Goal: Task Accomplishment & Management: Use online tool/utility

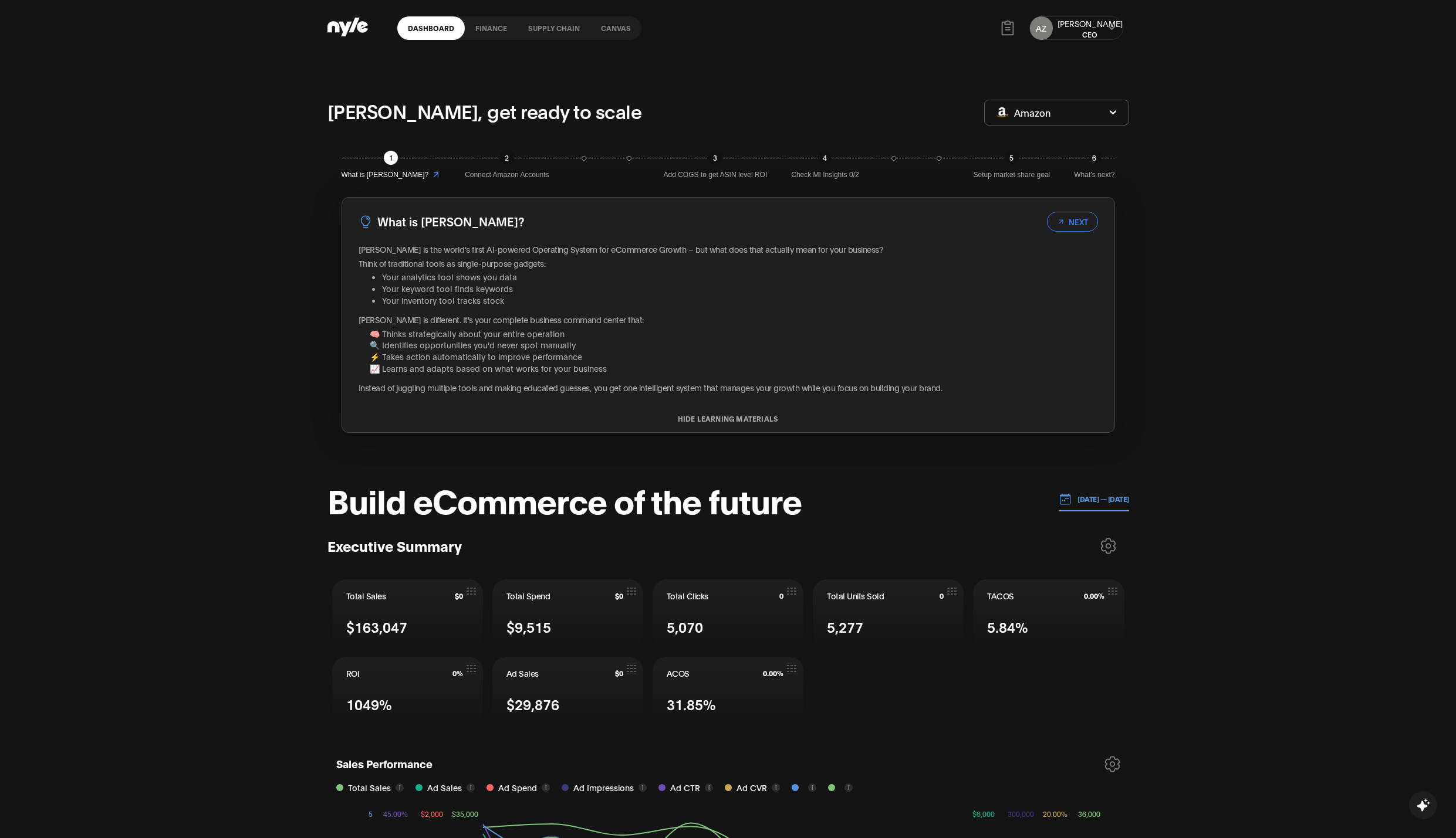
click at [600, 18] on link "Canvas" at bounding box center [616, 28] width 51 height 23
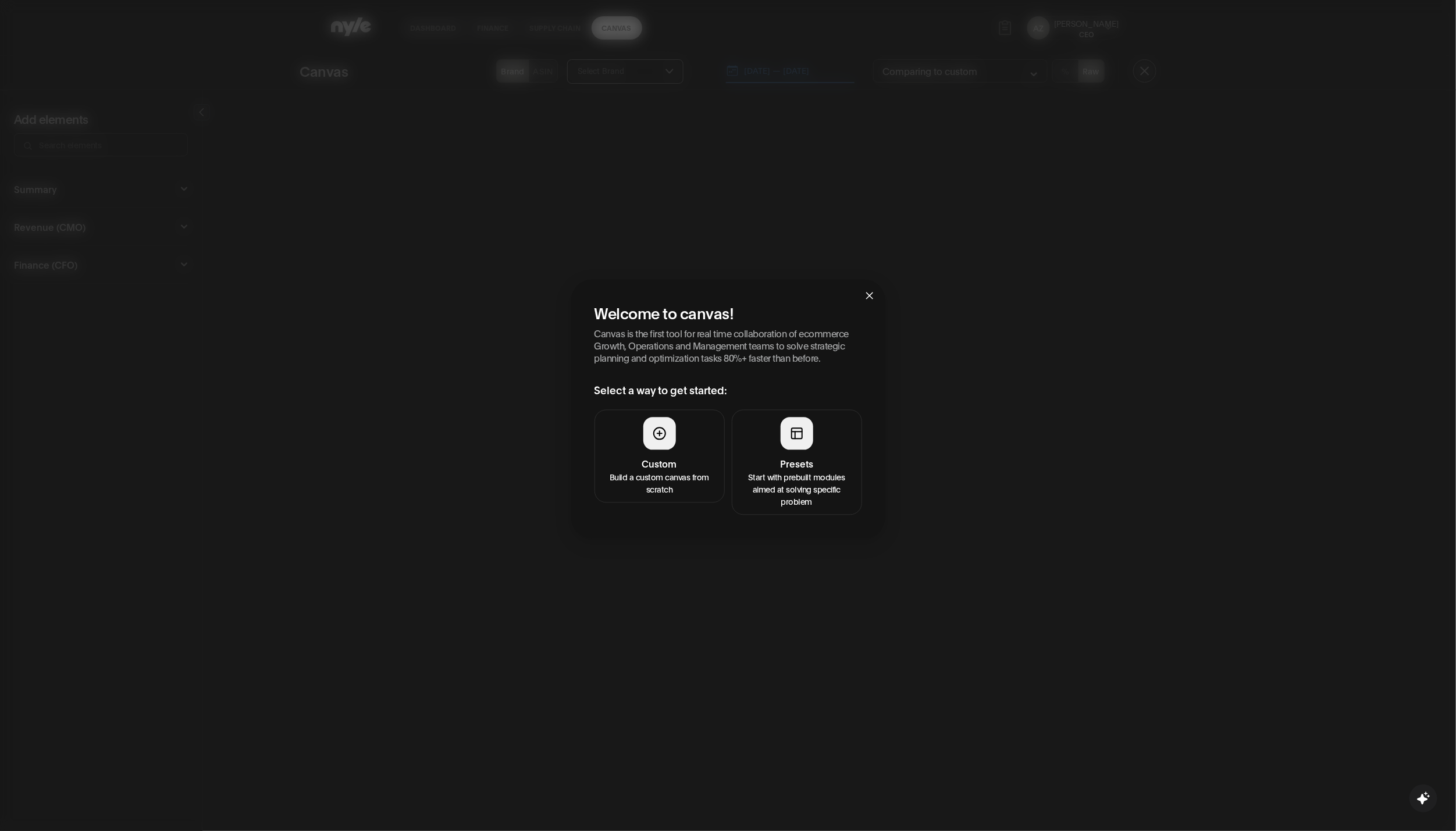
click at [779, 473] on html "Dashboard finance Supply chain Canvas AZ Aleksei CEO Canvas Brand ASIN Select B…" at bounding box center [728, 415] width 1456 height 831
click at [807, 473] on html "Dashboard finance Supply chain Canvas AZ Aleksei CEO Canvas Brand ASIN Select B…" at bounding box center [728, 415] width 1456 height 831
click at [808, 421] on html "Dashboard finance Supply chain Canvas AZ Aleksei CEO Canvas Brand ASIN Select B…" at bounding box center [728, 415] width 1456 height 831
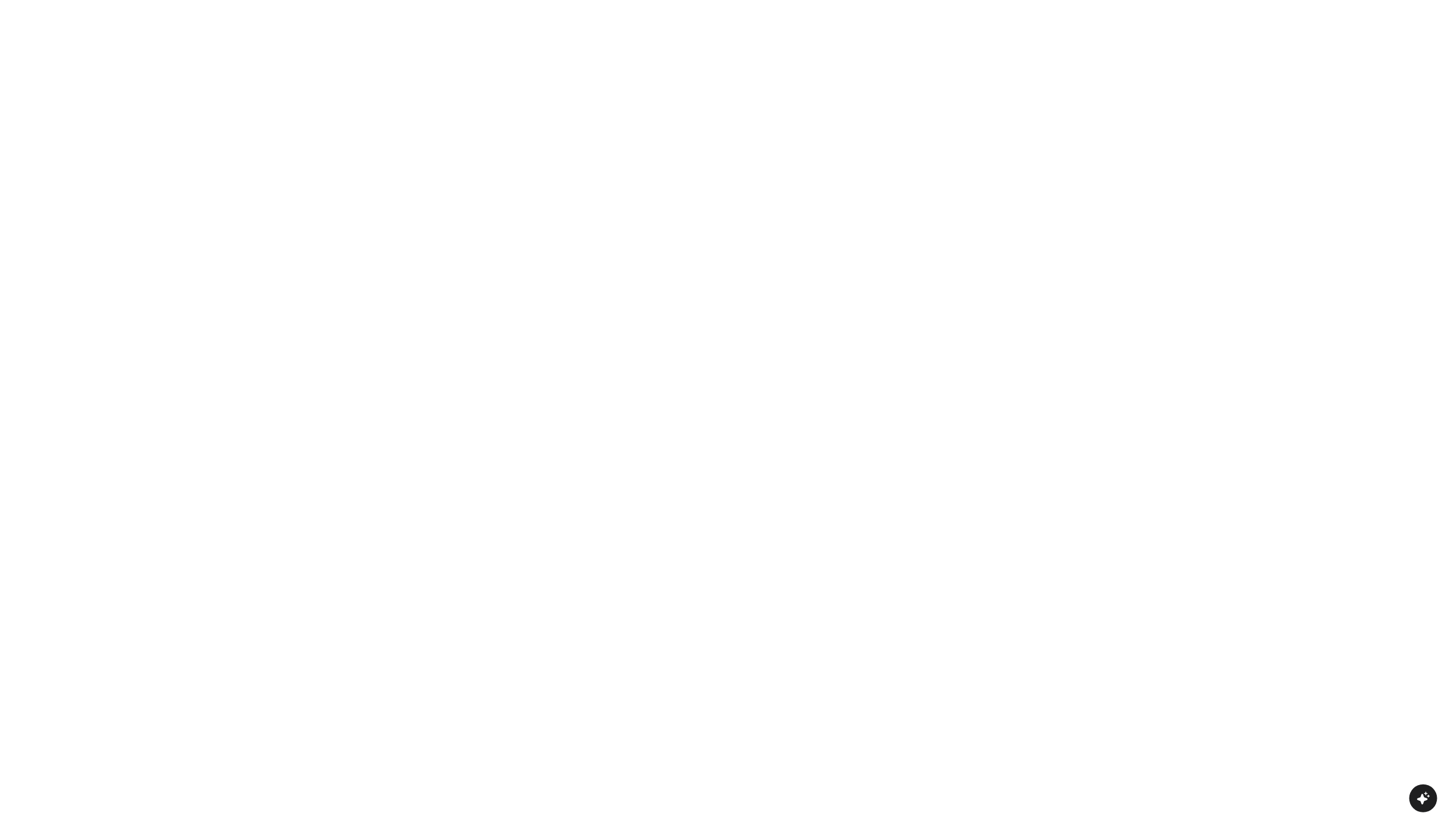
click at [789, 0] on html "Nyle AI Assistant I can help you create engaging TikTok video scripts based on …" at bounding box center [728, 0] width 1456 height 0
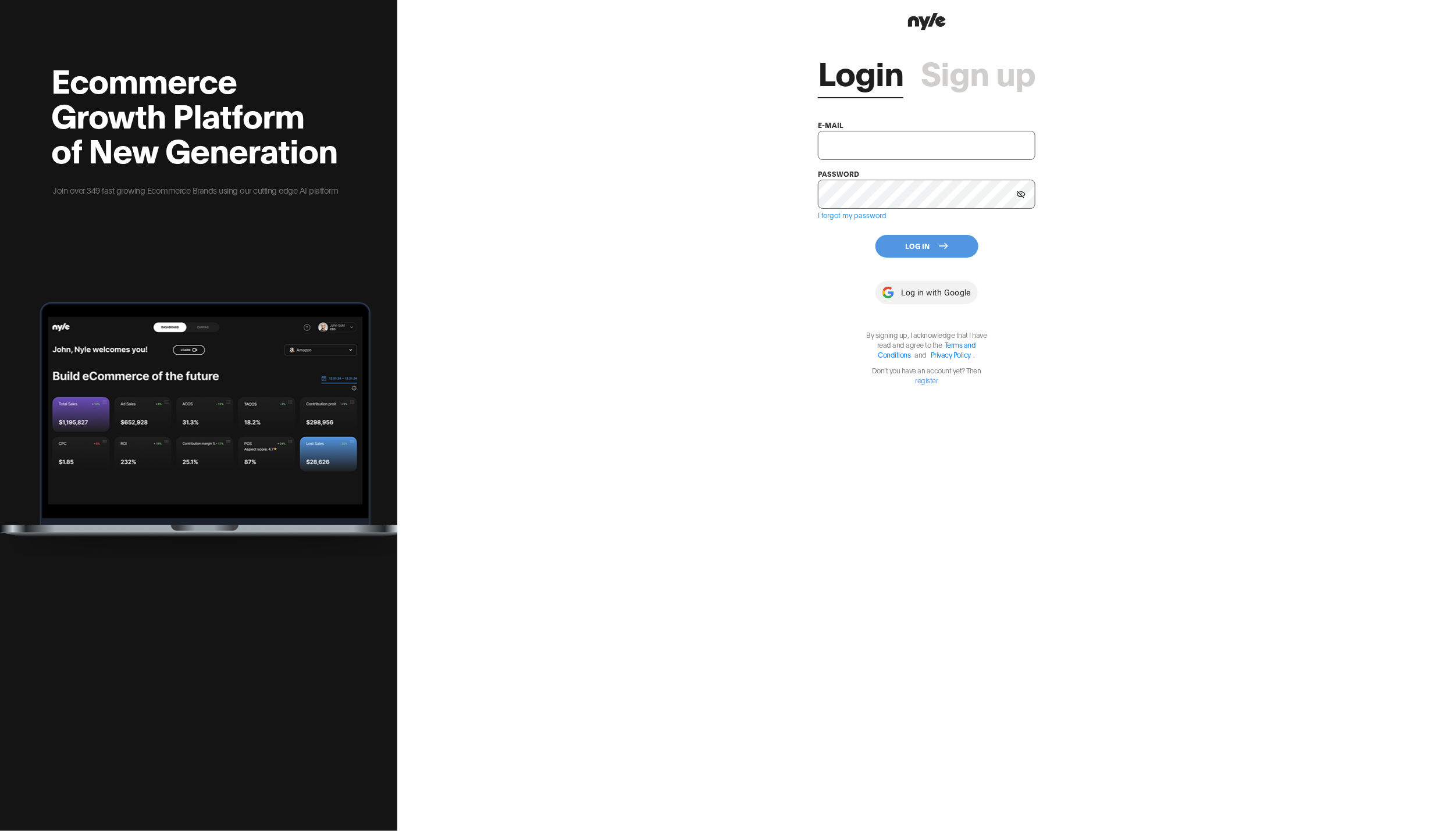
type input "showroom@nyle.ai"
click at [936, 249] on button "Log In" at bounding box center [927, 247] width 103 height 23
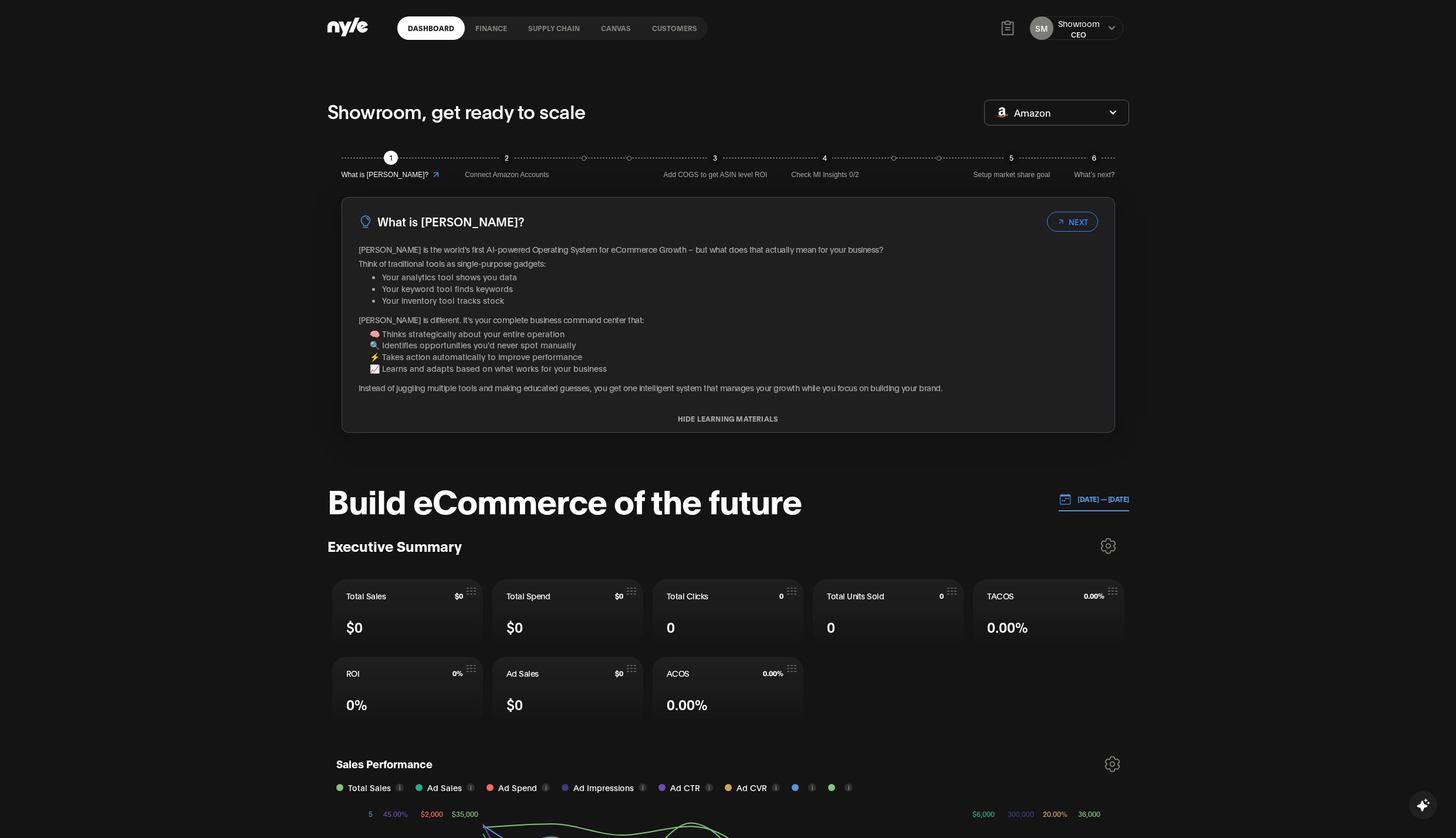
click at [666, 23] on link "Customers" at bounding box center [674, 28] width 66 height 23
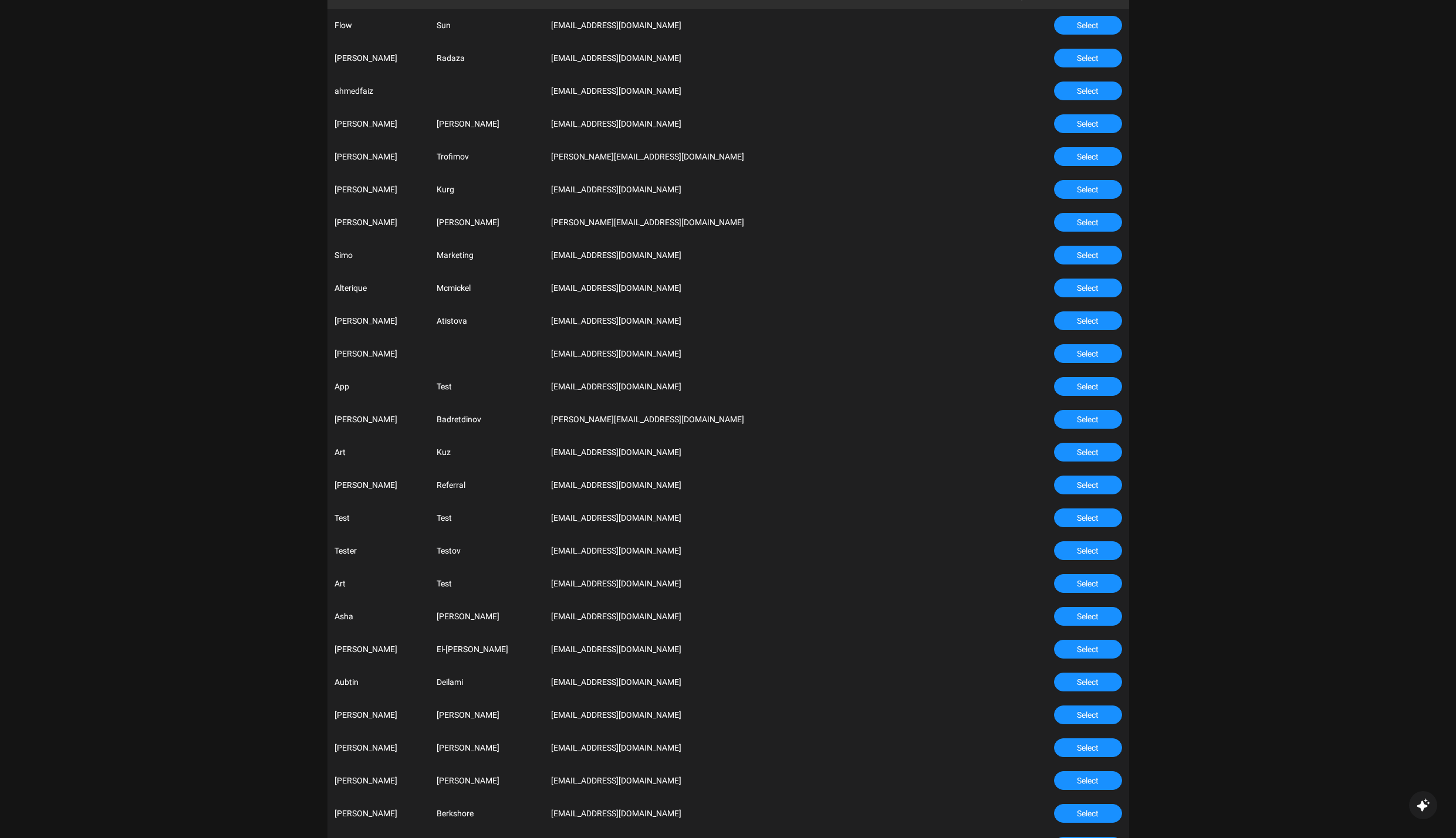
scroll to position [781, 0]
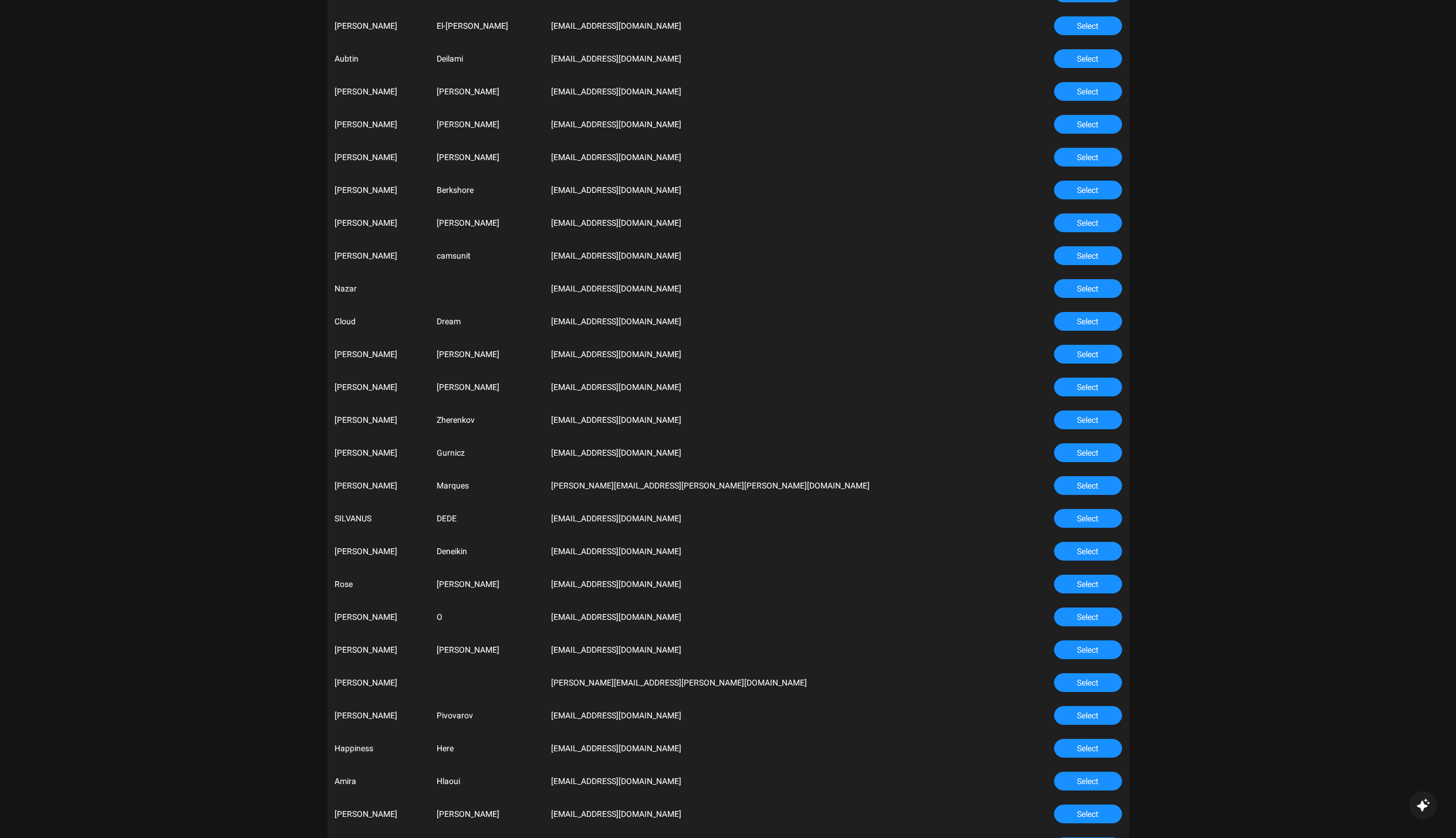
click at [953, 420] on span "Select" at bounding box center [1087, 419] width 22 height 12
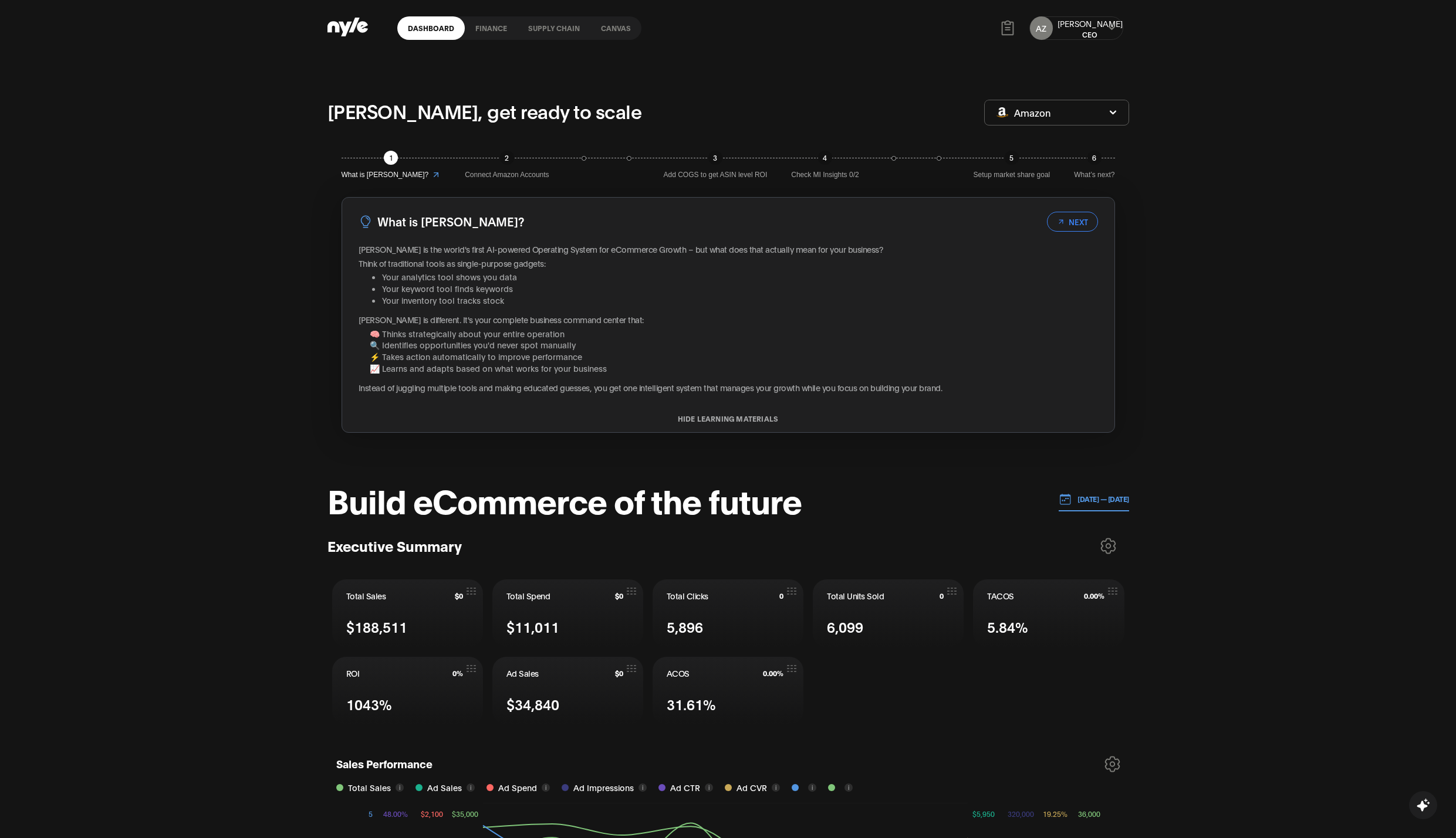
click at [615, 21] on link "Canvas" at bounding box center [616, 28] width 51 height 23
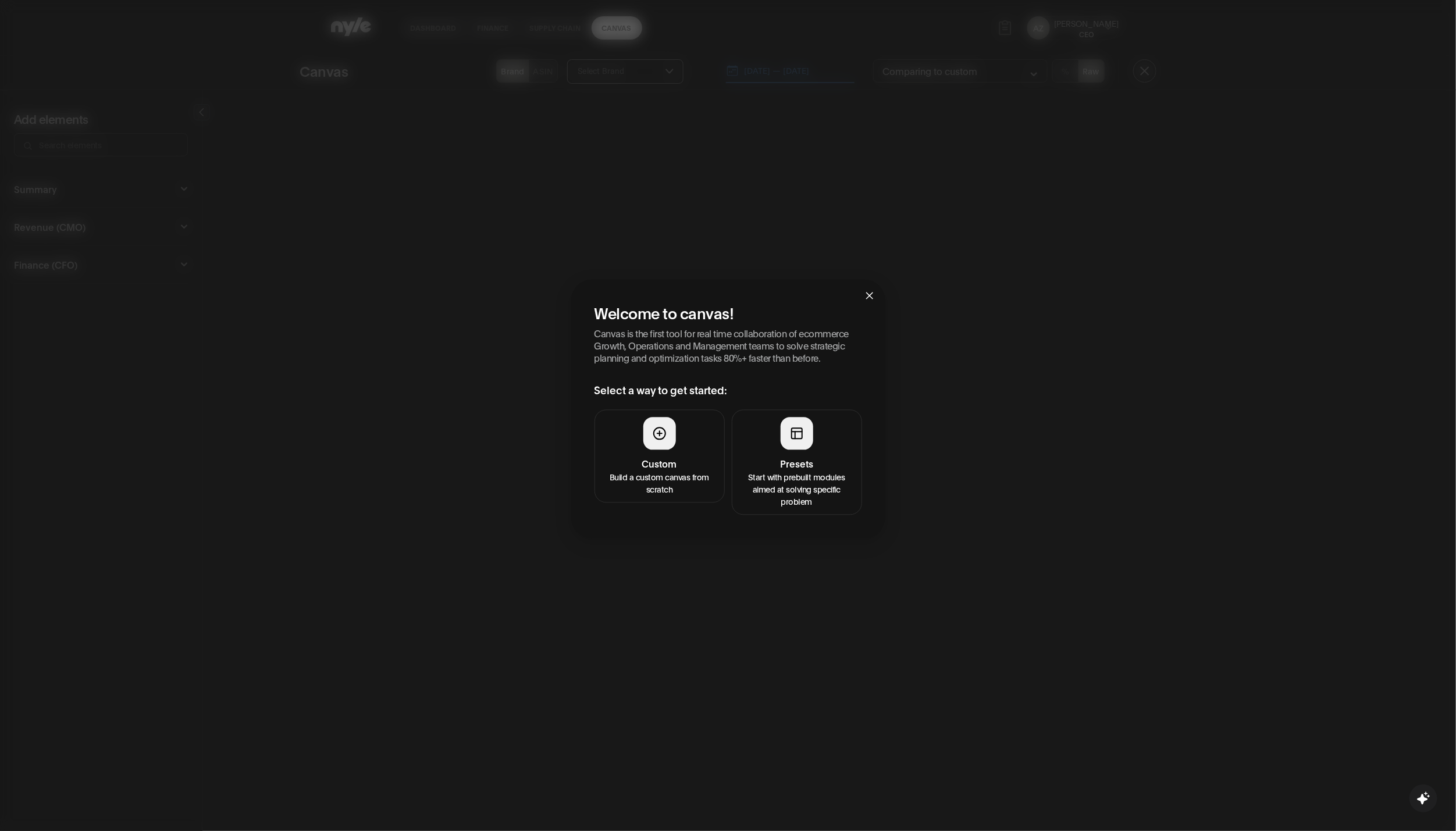
click at [798, 470] on p "Start with prebuilt modules aimed at solving specific problem" at bounding box center [797, 488] width 115 height 36
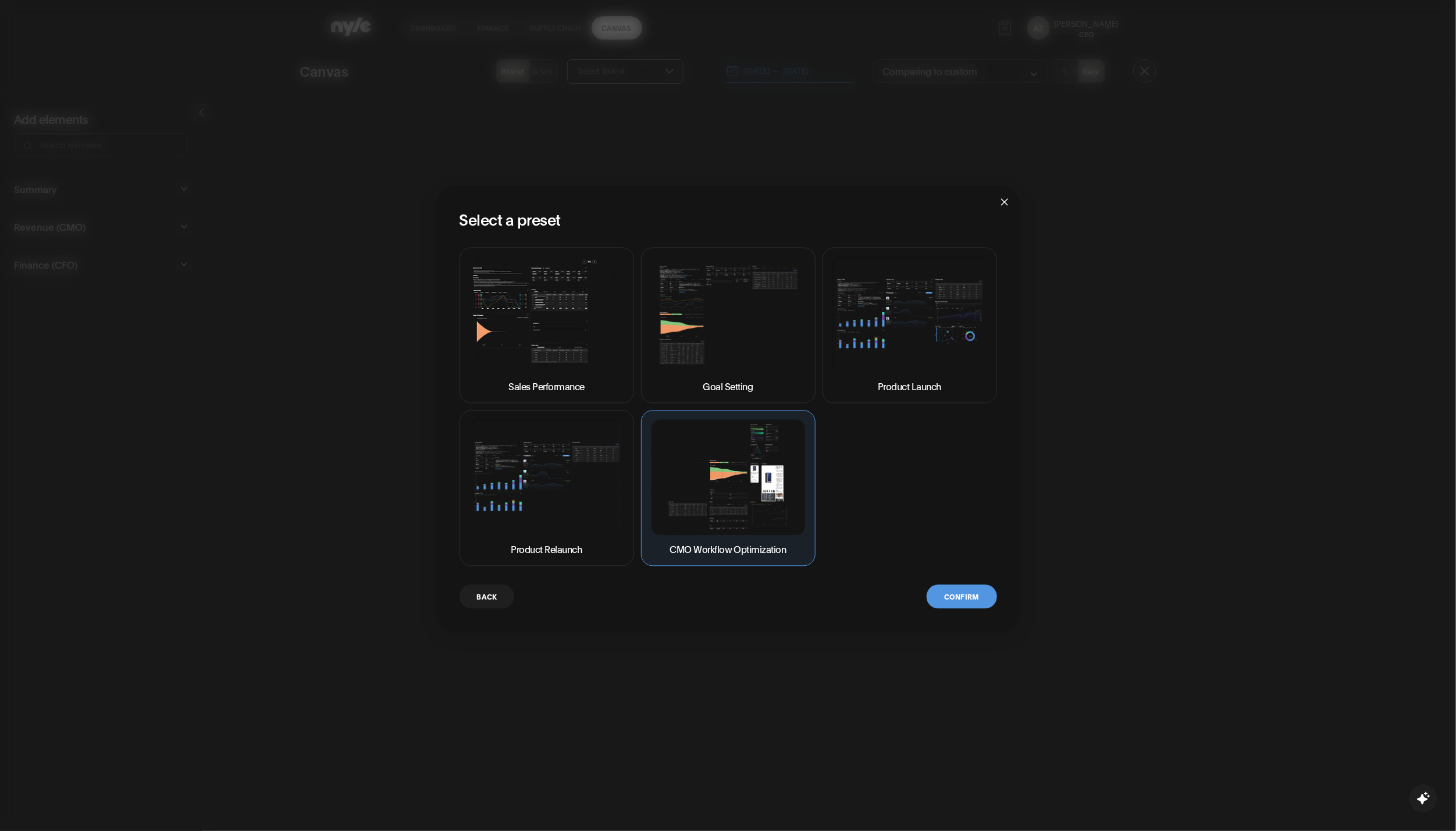
click at [569, 339] on img at bounding box center [547, 314] width 155 height 116
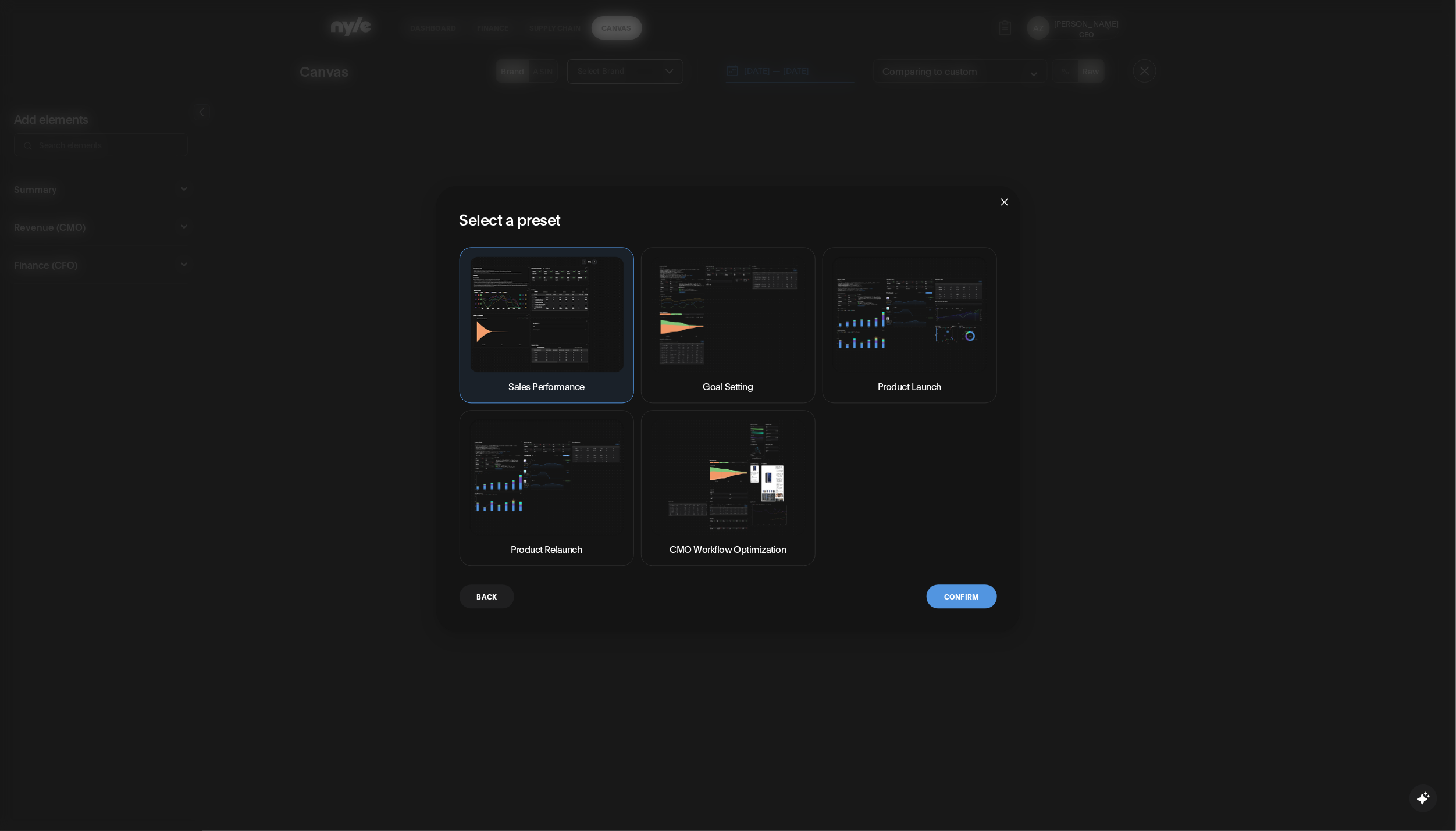
click at [945, 591] on button "Confirm" at bounding box center [961, 596] width 70 height 24
